Goal: Task Accomplishment & Management: Use online tool/utility

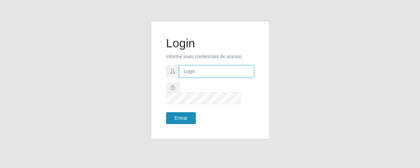
type input "[EMAIL_ADDRESS][DOMAIN_NAME]"
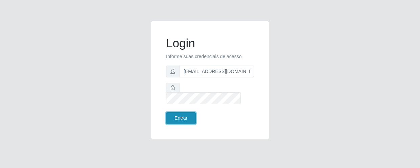
click at [174, 115] on button "Entrar" at bounding box center [181, 118] width 30 height 12
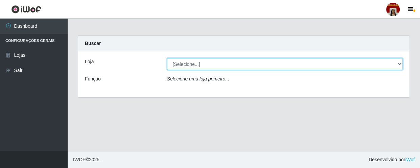
click at [397, 63] on select "[Selecione...] Mar Vermelho - Loja 04" at bounding box center [285, 64] width 236 height 12
select select "251"
click at [167, 58] on select "[Selecione...] Mar Vermelho - Loja 04" at bounding box center [285, 64] width 236 height 12
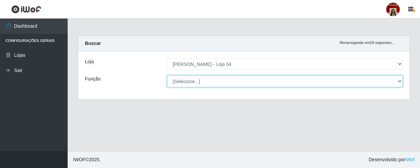
click at [402, 81] on select "[Selecione...] ASG ASG + ASG ++ Auxiliar de Depósito Auxiliar de Depósito + Aux…" at bounding box center [285, 81] width 236 height 12
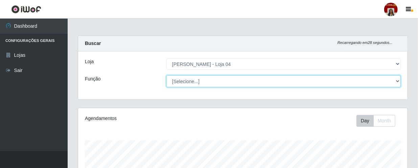
scroll to position [141, 330]
select select "22"
click at [167, 75] on select "[Selecione...] ASG ASG + ASG ++ Auxiliar de Depósito Auxiliar de Depósito + Aux…" at bounding box center [284, 81] width 235 height 12
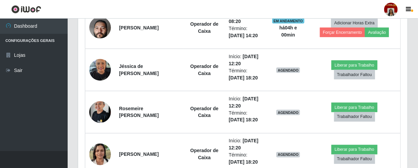
scroll to position [461, 0]
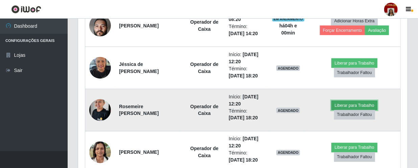
click at [347, 105] on button "Liberar para Trabalho" at bounding box center [355, 105] width 46 height 9
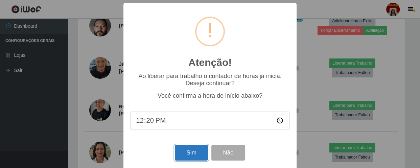
click at [187, 152] on button "Sim" at bounding box center [191, 153] width 33 height 16
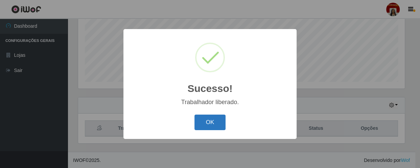
click at [201, 125] on button "OK" at bounding box center [210, 123] width 31 height 16
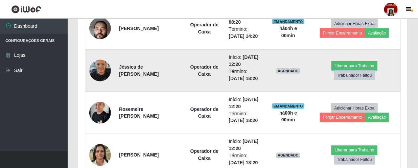
scroll to position [468, 0]
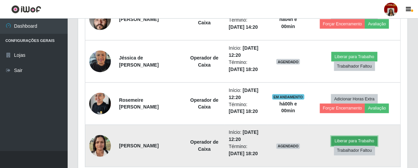
click at [351, 141] on button "Liberar para Trabalho" at bounding box center [355, 141] width 46 height 9
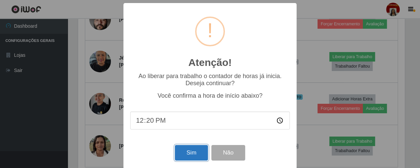
click at [185, 156] on button "Sim" at bounding box center [191, 153] width 33 height 16
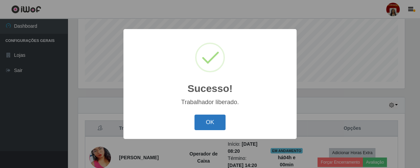
click at [203, 127] on button "OK" at bounding box center [210, 123] width 31 height 16
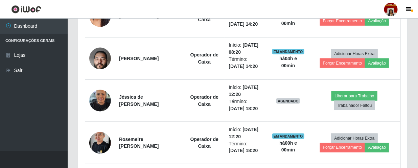
scroll to position [437, 0]
